Goal: Task Accomplishment & Management: Use online tool/utility

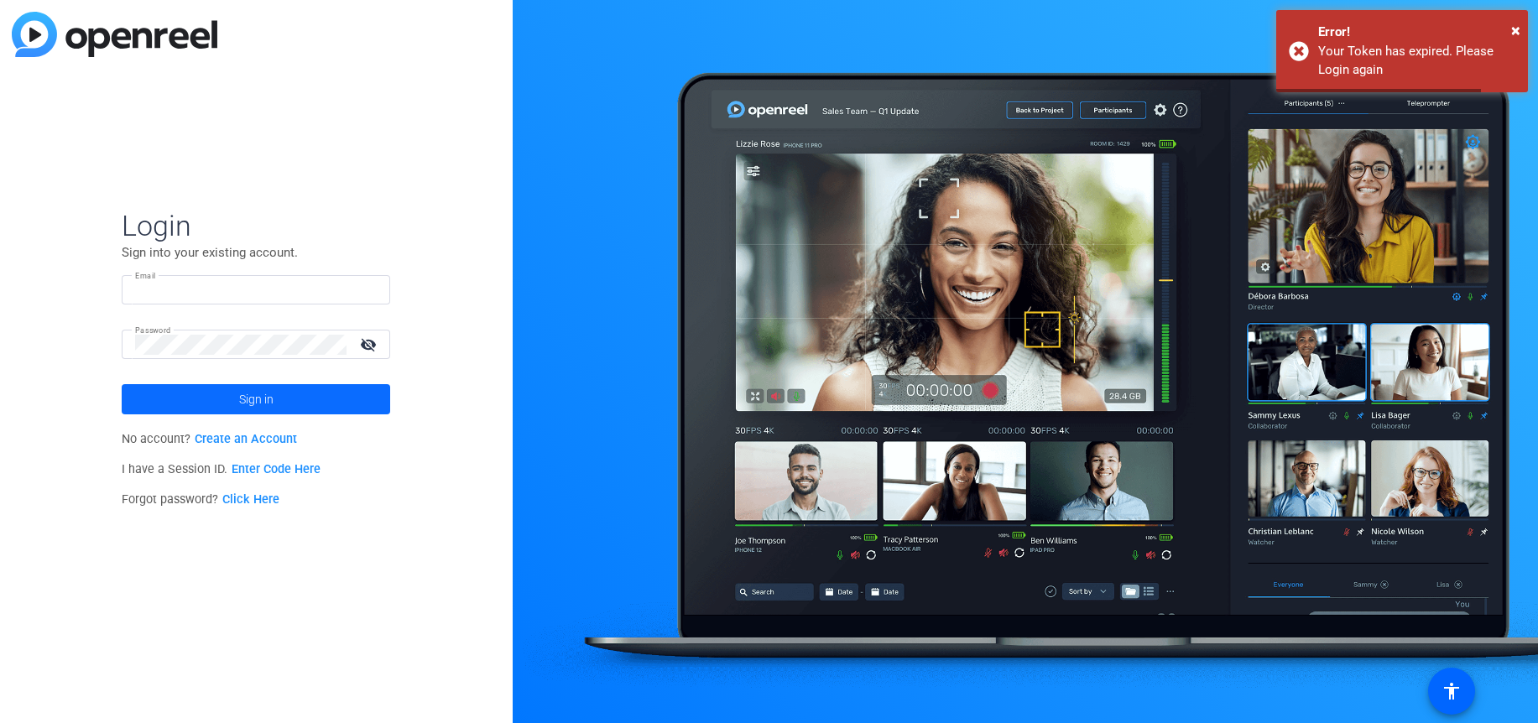
type input "[EMAIL_ADDRESS][DOMAIN_NAME]"
click at [301, 402] on span at bounding box center [256, 399] width 269 height 40
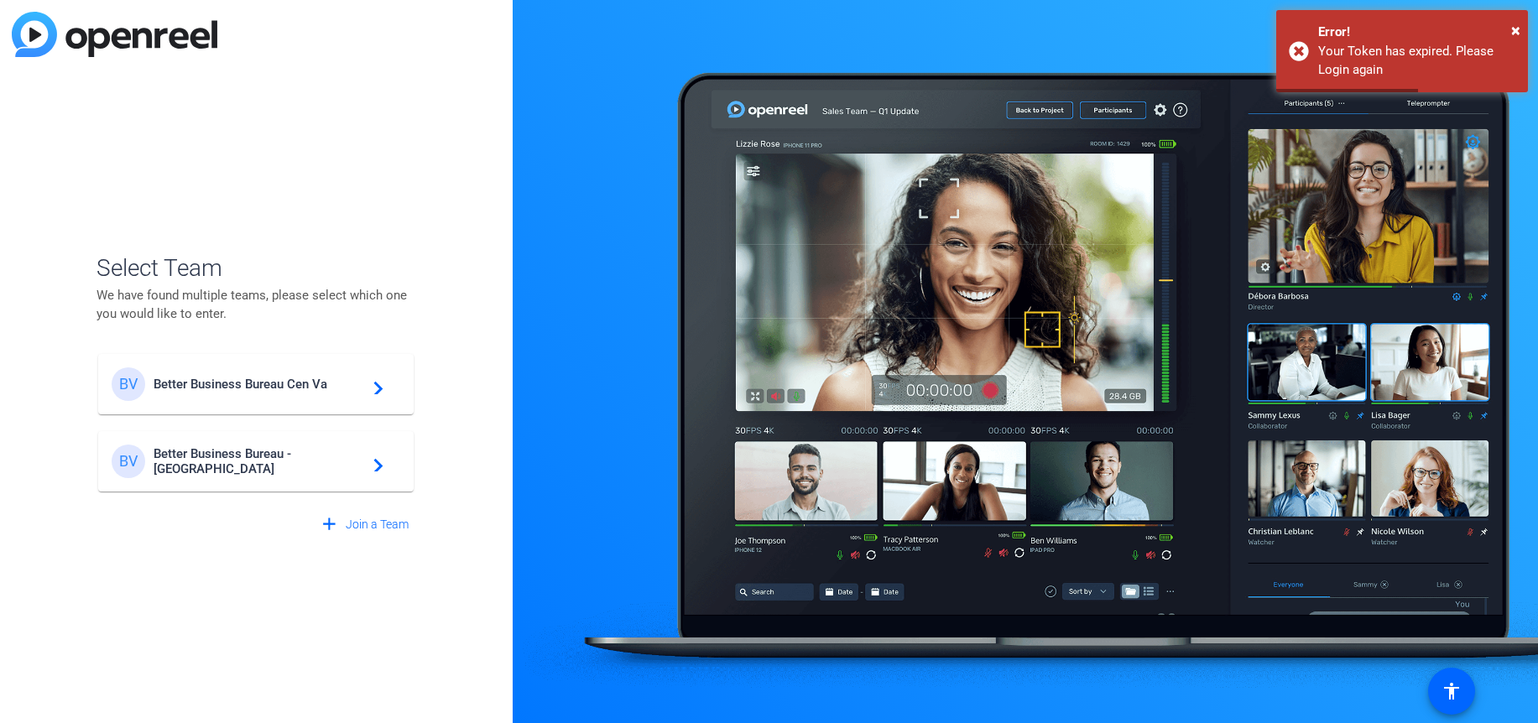
click at [386, 457] on div "BV Better Business Bureau - [GEOGRAPHIC_DATA] navigate_next" at bounding box center [256, 462] width 289 height 34
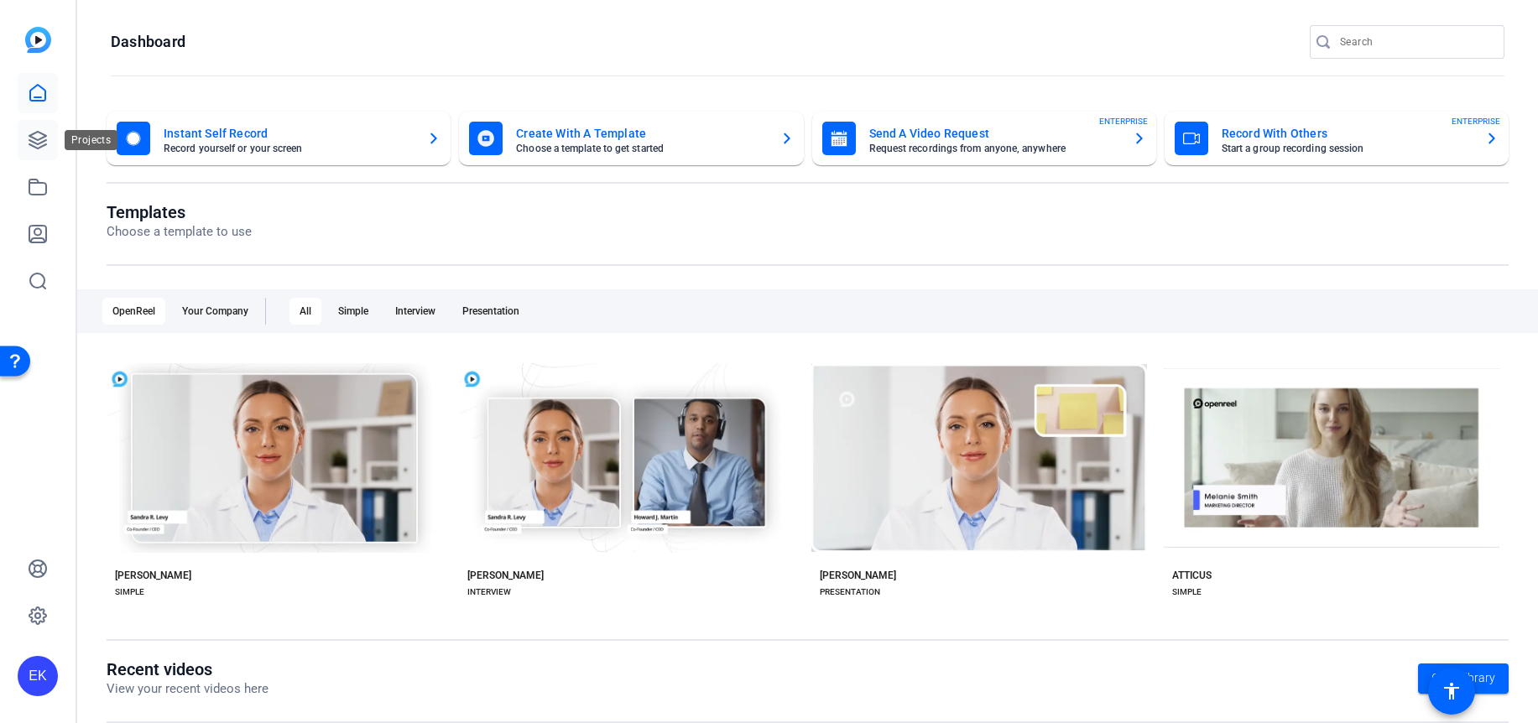
click at [35, 136] on icon at bounding box center [38, 140] width 20 height 20
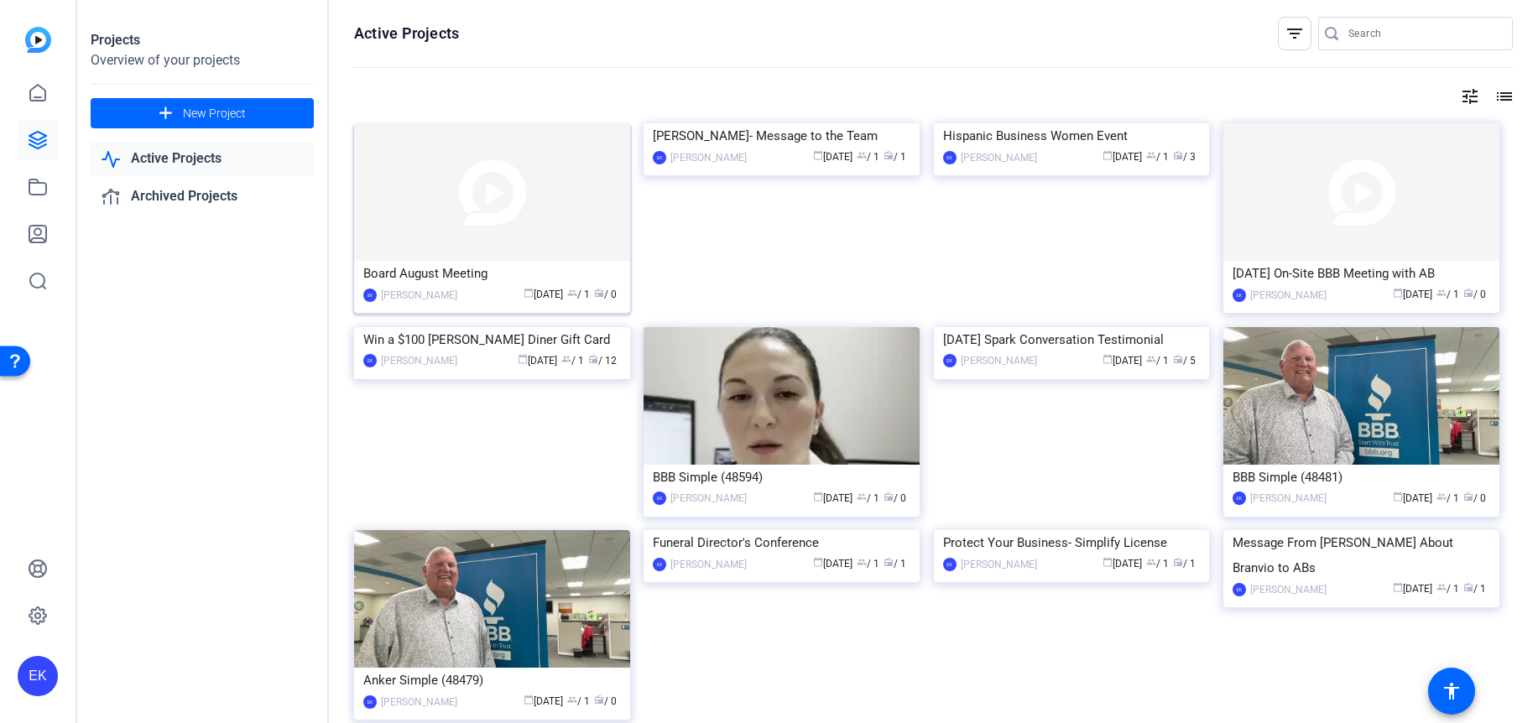
click at [420, 277] on div "Board August Meeting" at bounding box center [492, 273] width 258 height 25
